Goal: Communication & Community: Answer question/provide support

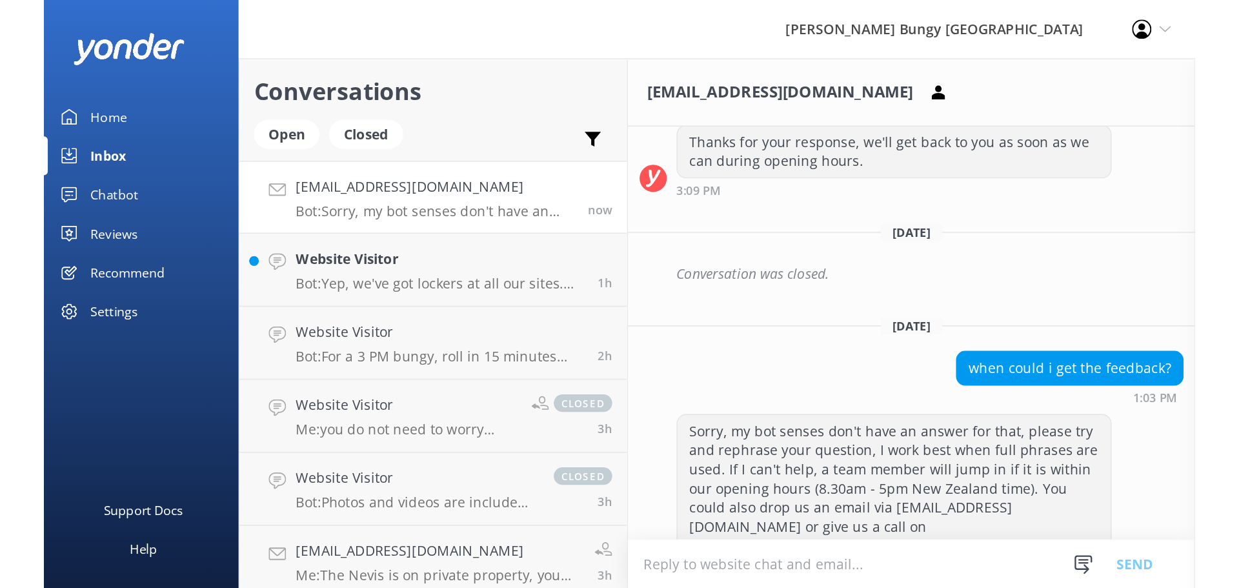
scroll to position [661, 0]
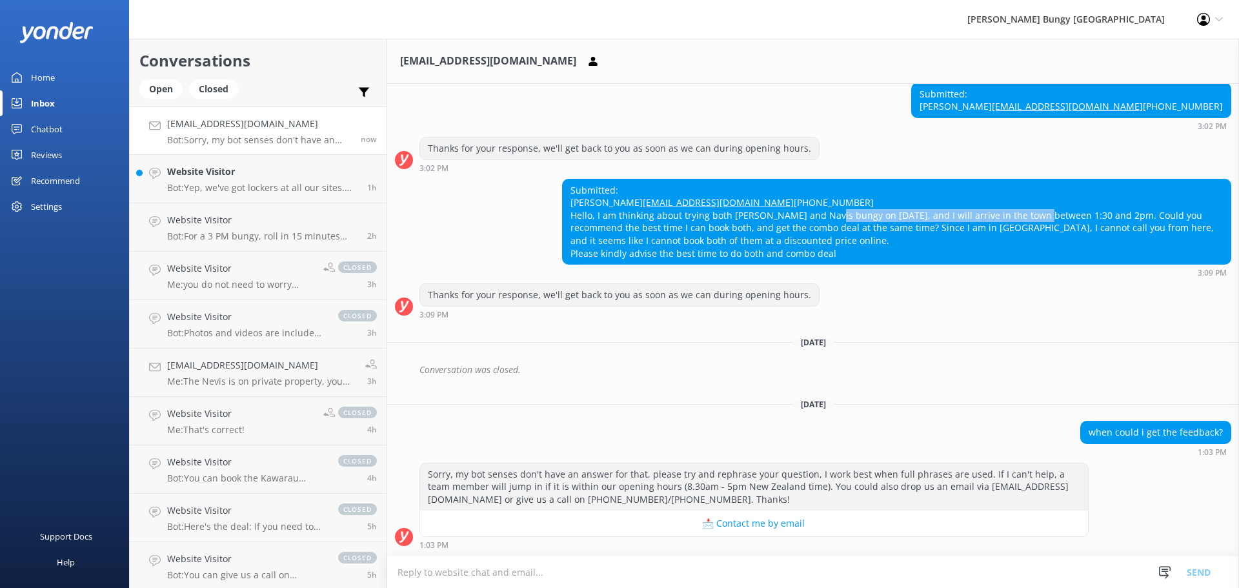
drag, startPoint x: 819, startPoint y: 213, endPoint x: 1026, endPoint y: 221, distance: 207.9
click at [1026, 221] on div "Submitted: [PERSON_NAME] [EMAIL_ADDRESS][DOMAIN_NAME] [PHONE_NUMBER] Hello, I a…" at bounding box center [897, 221] width 668 height 85
drag, startPoint x: 1050, startPoint y: 224, endPoint x: 823, endPoint y: 229, distance: 227.2
click at [823, 229] on div "Submitted: [PERSON_NAME] [EMAIL_ADDRESS][DOMAIN_NAME] [PHONE_NUMBER] Hello, I a…" at bounding box center [897, 221] width 668 height 85
click at [946, 234] on div "Submitted: [PERSON_NAME] [EMAIL_ADDRESS][DOMAIN_NAME] [PHONE_NUMBER] Hello, I a…" at bounding box center [897, 221] width 668 height 85
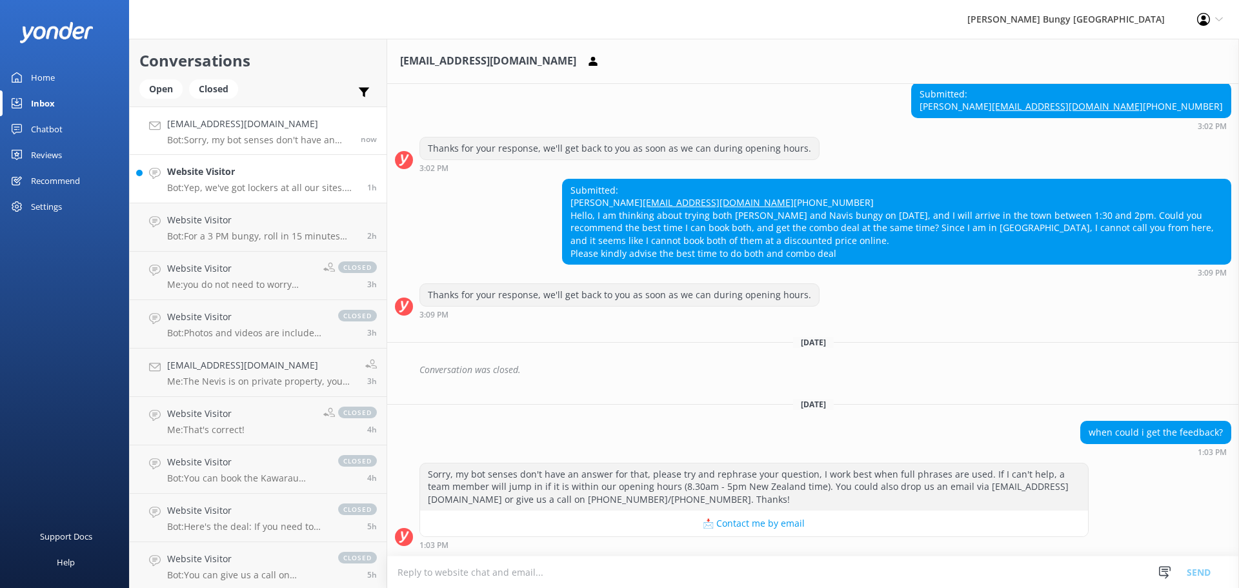
click at [278, 166] on h4 "Website Visitor" at bounding box center [262, 172] width 190 height 14
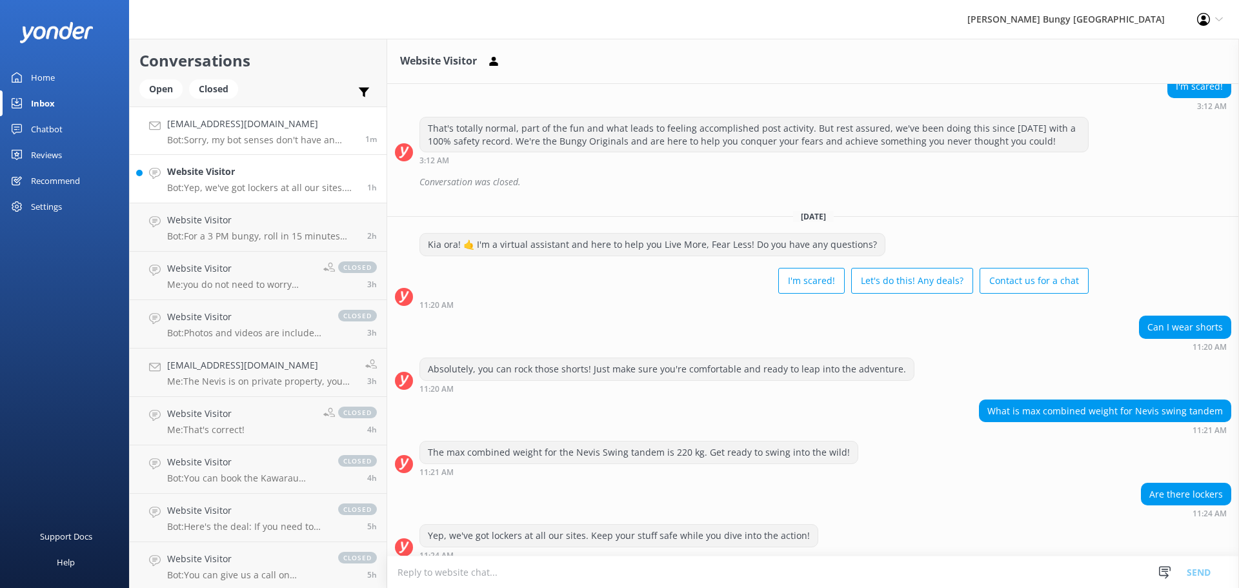
scroll to position [560, 0]
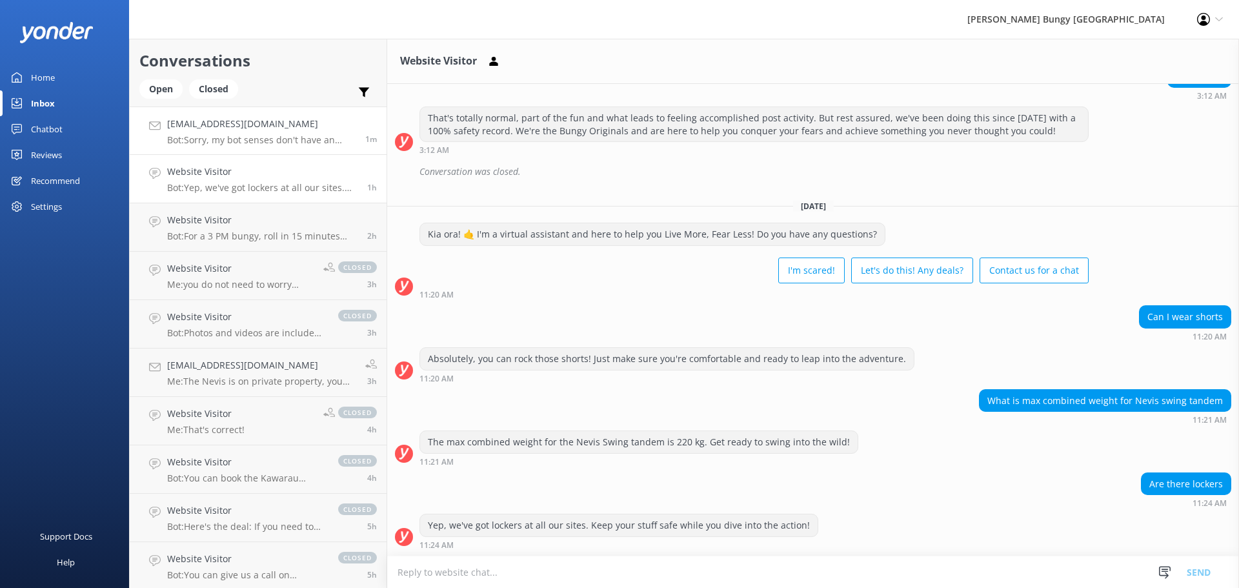
click at [318, 128] on h4 "[EMAIL_ADDRESS][DOMAIN_NAME]" at bounding box center [261, 124] width 188 height 14
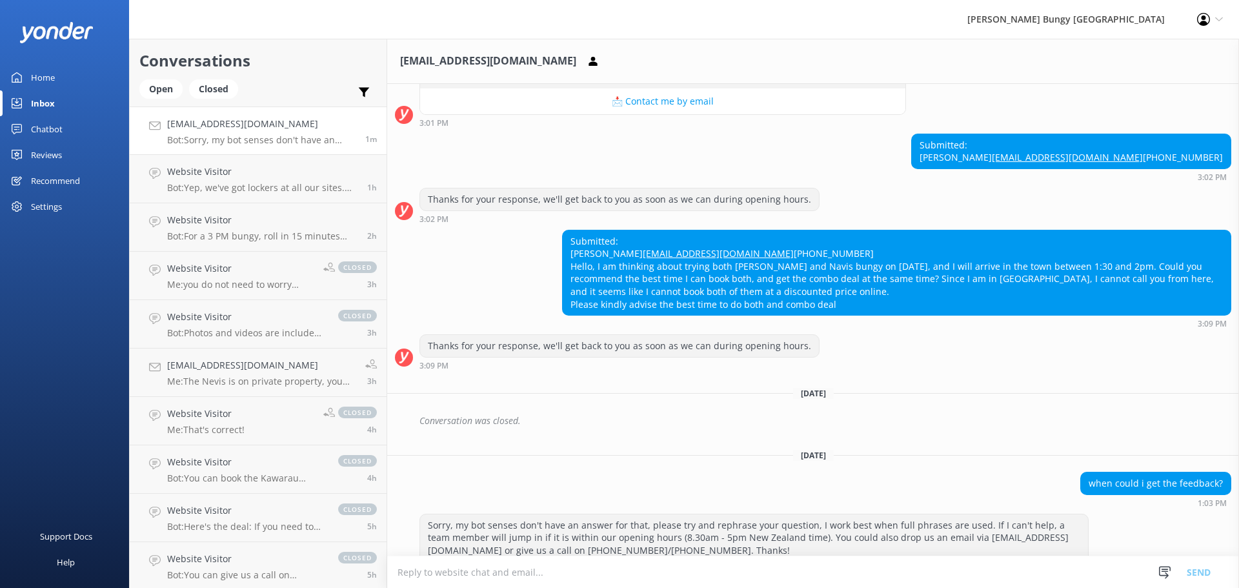
scroll to position [661, 0]
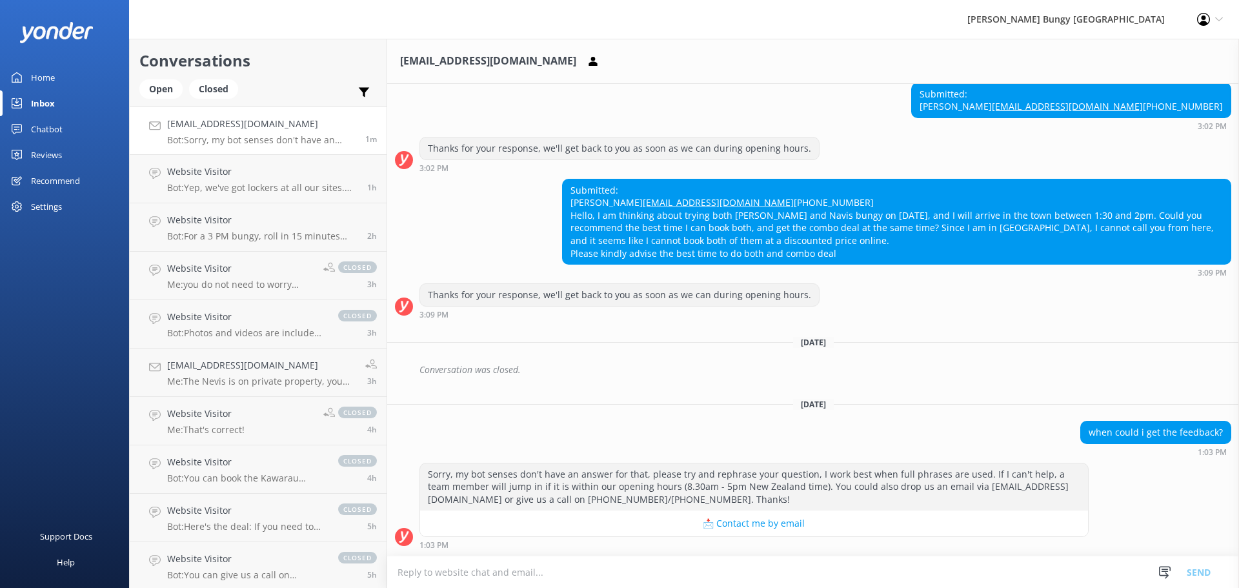
click at [834, 557] on textarea at bounding box center [813, 572] width 852 height 32
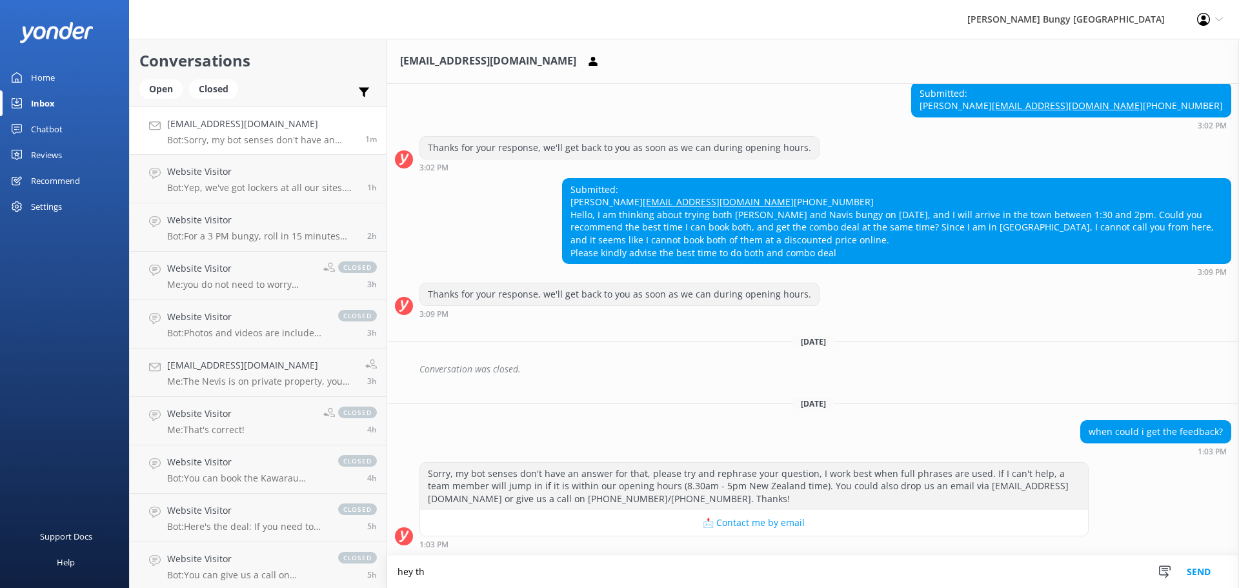
scroll to position [662, 0]
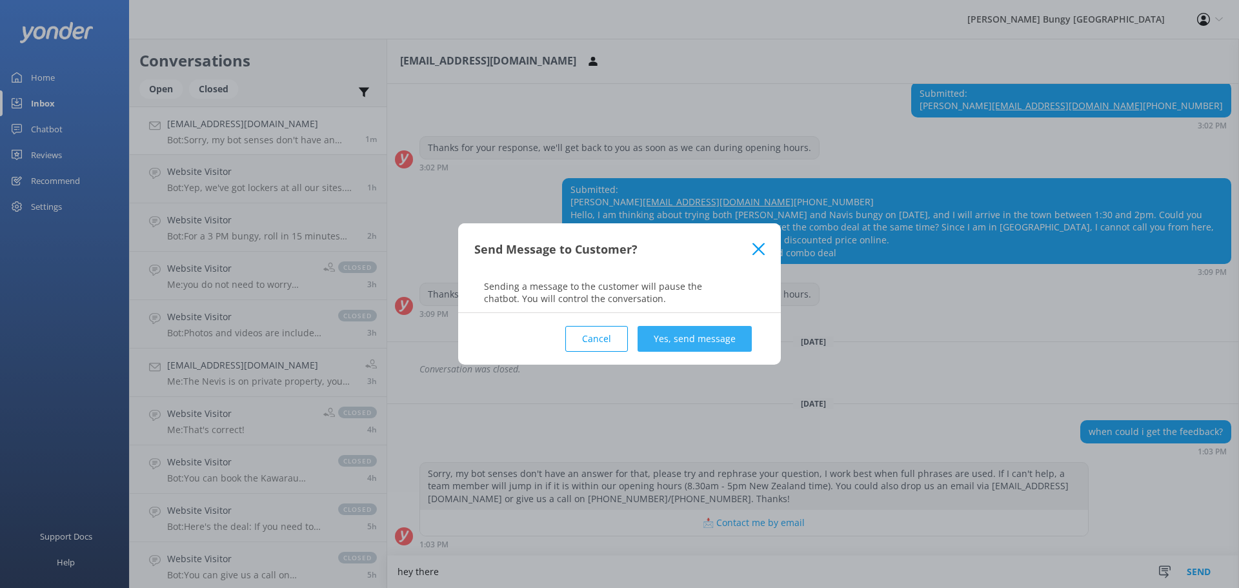
type textarea "hey there"
click at [743, 341] on button "Yes, send message" at bounding box center [694, 339] width 114 height 26
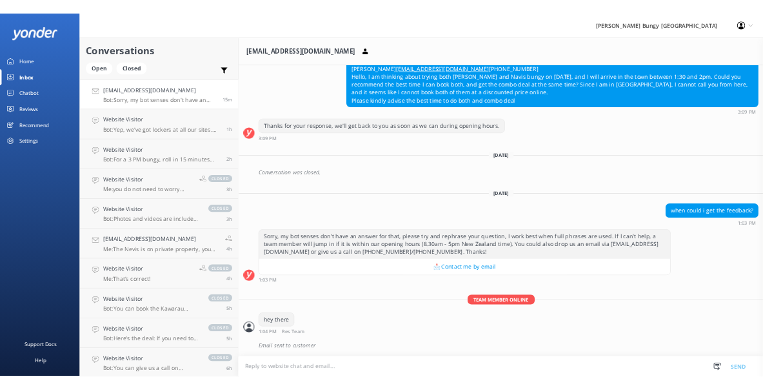
scroll to position [774, 0]
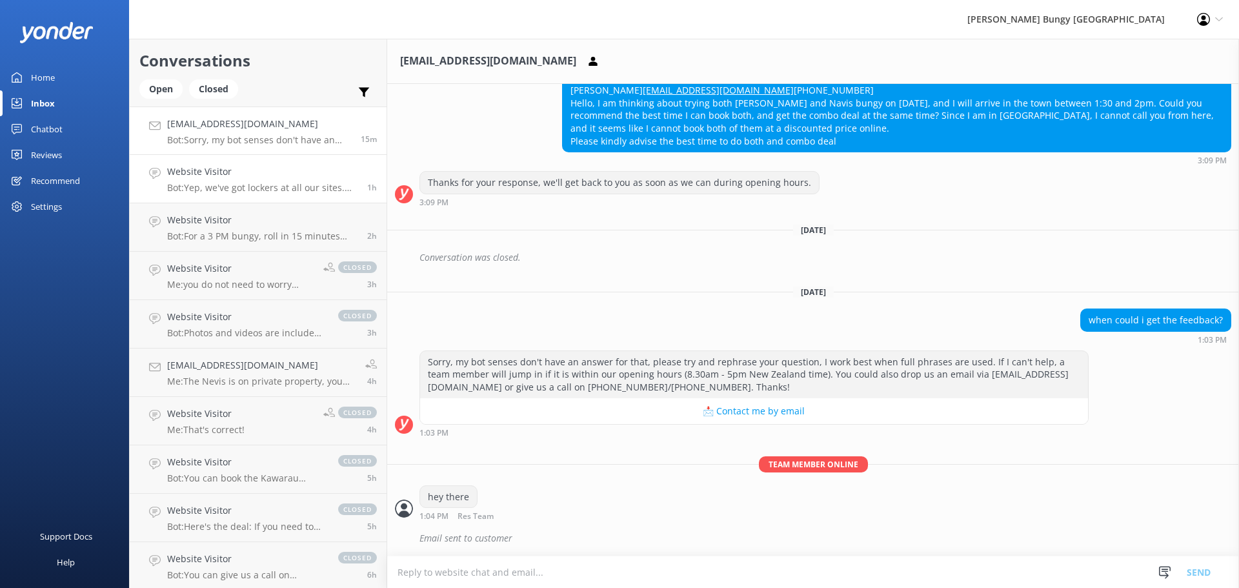
click at [314, 187] on p "Bot: Yep, we've got lockers at all our sites. Keep your stuff safe while you di…" at bounding box center [262, 188] width 190 height 12
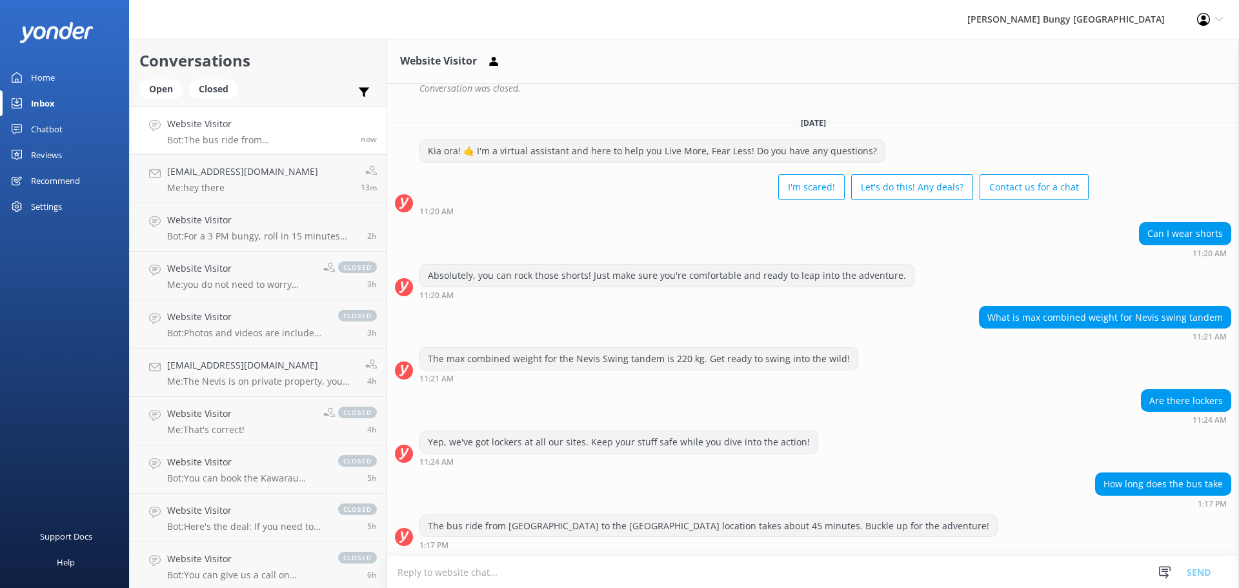
scroll to position [643, 0]
click at [328, 170] on link "[EMAIL_ADDRESS][DOMAIN_NAME] Me: hey there 14m" at bounding box center [258, 179] width 257 height 48
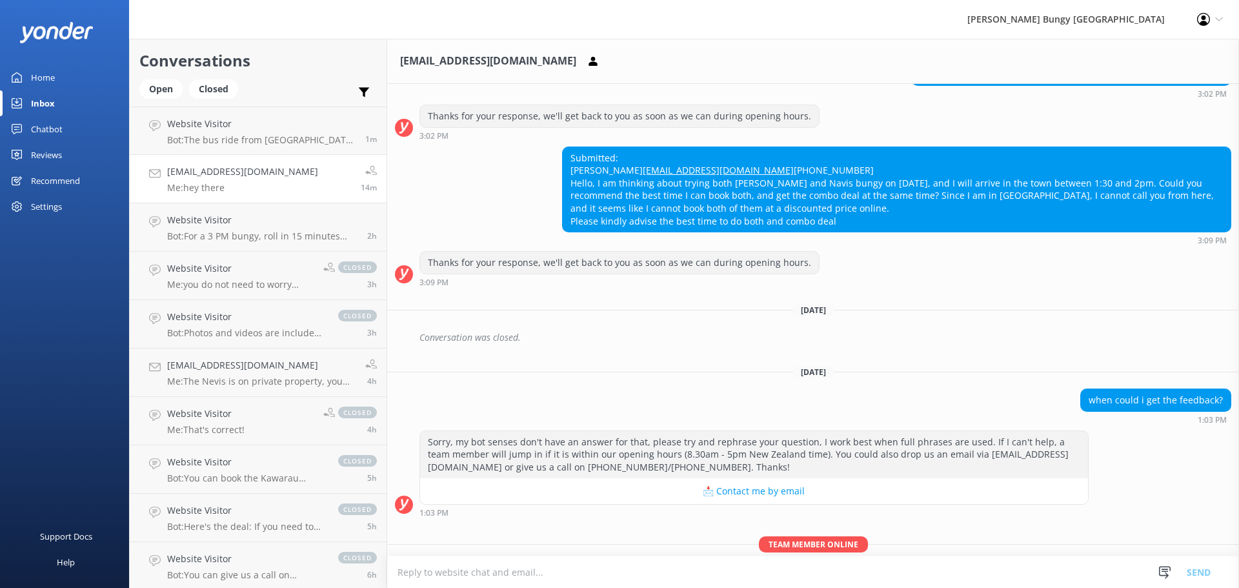
scroll to position [774, 0]
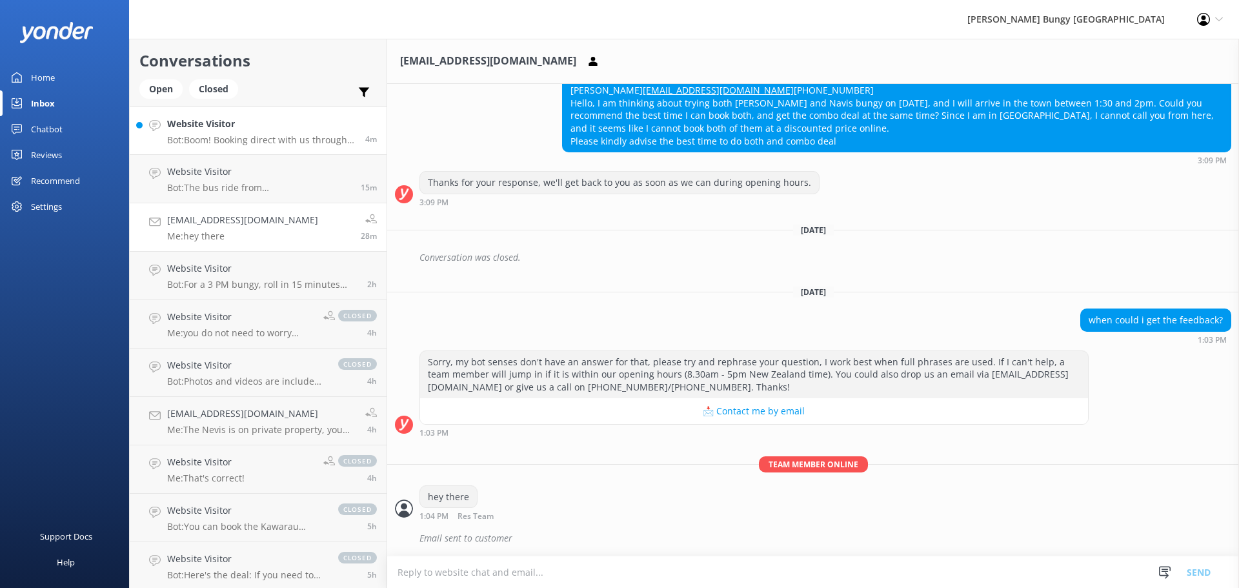
click at [254, 124] on h4 "Website Visitor" at bounding box center [261, 124] width 188 height 14
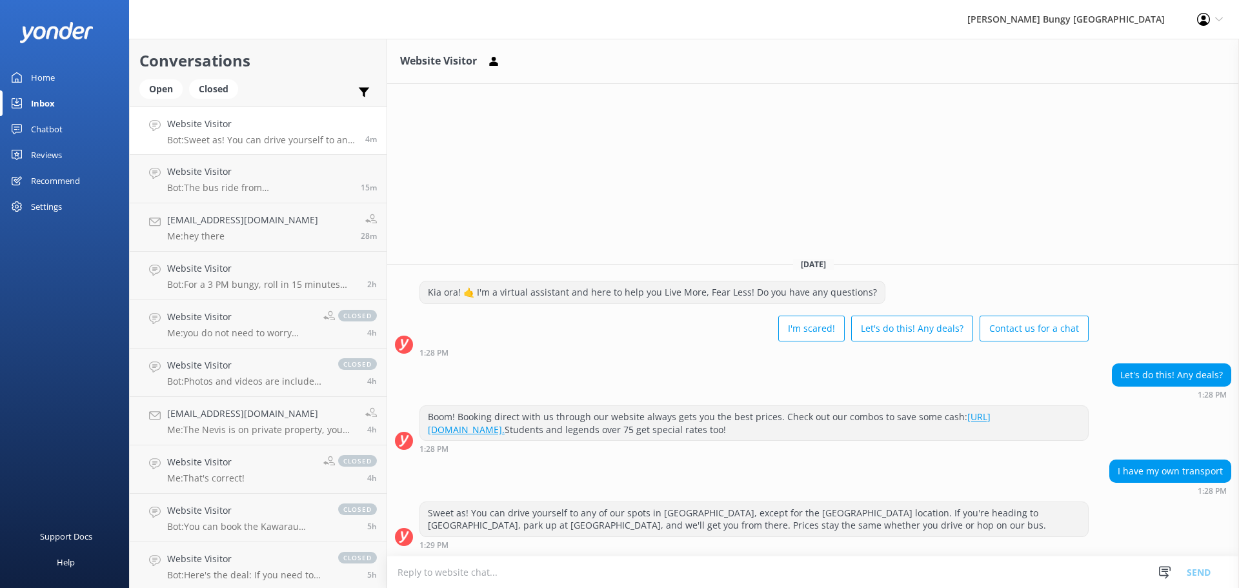
click at [1006, 567] on textarea at bounding box center [813, 572] width 852 height 32
